Goal: Browse casually

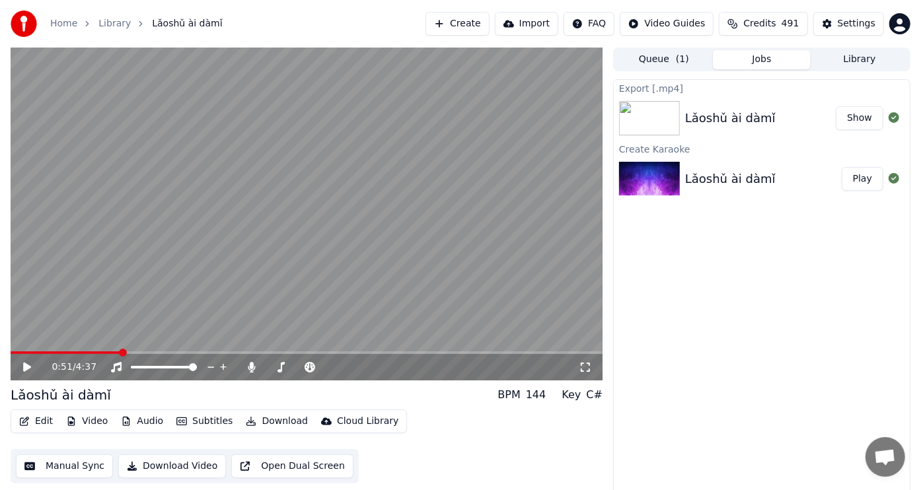
click at [27, 367] on icon at bounding box center [27, 367] width 8 height 9
click at [277, 363] on icon at bounding box center [280, 367] width 13 height 11
click at [307, 365] on div at bounding box center [340, 367] width 106 height 13
click at [314, 366] on span at bounding box center [314, 367] width 8 height 8
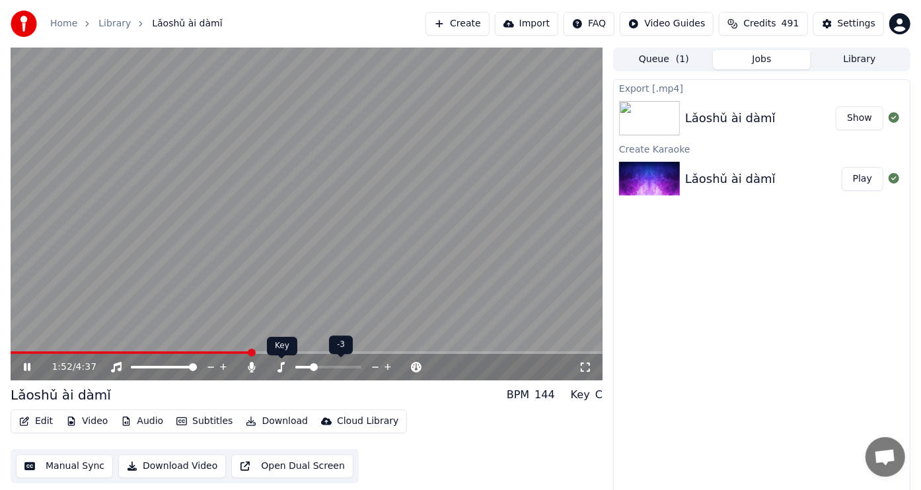
click at [284, 363] on icon at bounding box center [280, 367] width 7 height 11
click at [322, 368] on span at bounding box center [324, 367] width 8 height 8
click at [318, 369] on span at bounding box center [319, 367] width 8 height 8
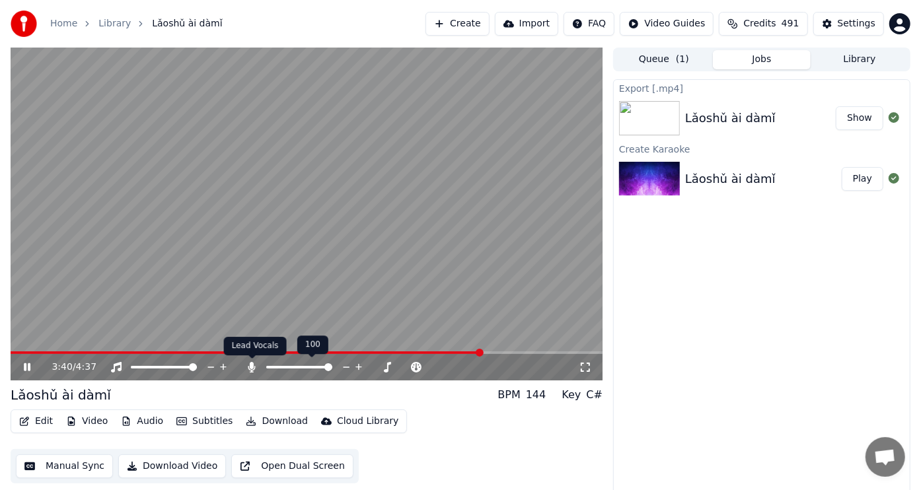
click at [248, 364] on icon at bounding box center [251, 367] width 13 height 11
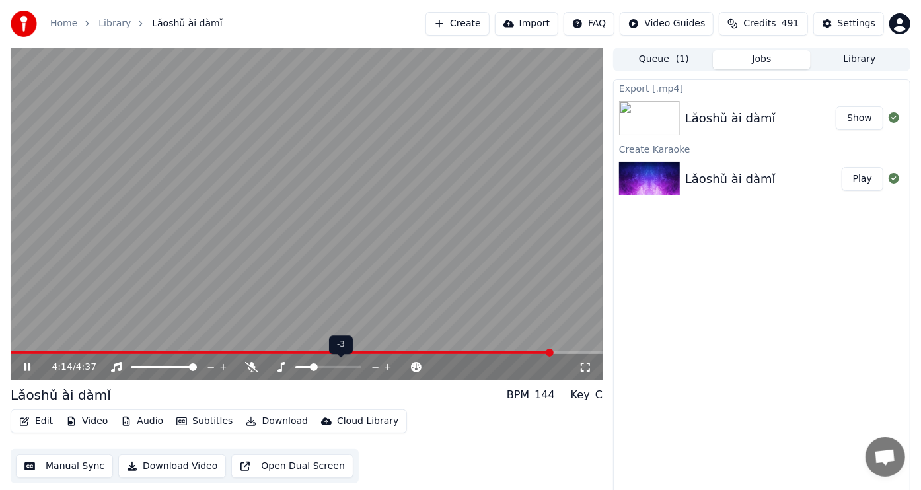
click at [313, 367] on span at bounding box center [314, 367] width 8 height 8
click at [27, 368] on icon at bounding box center [27, 367] width 8 height 9
click at [25, 363] on icon at bounding box center [27, 367] width 7 height 8
